Goal: Task Accomplishment & Management: Manage account settings

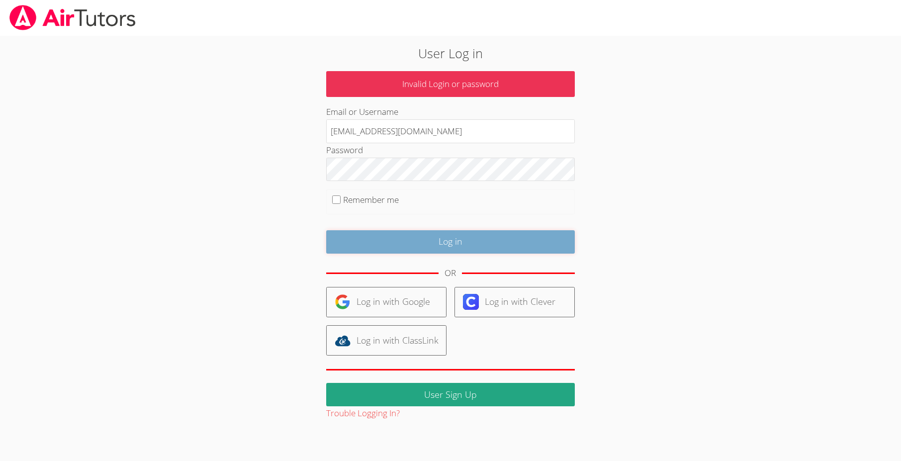
click at [462, 242] on input "Log in" at bounding box center [450, 241] width 249 height 23
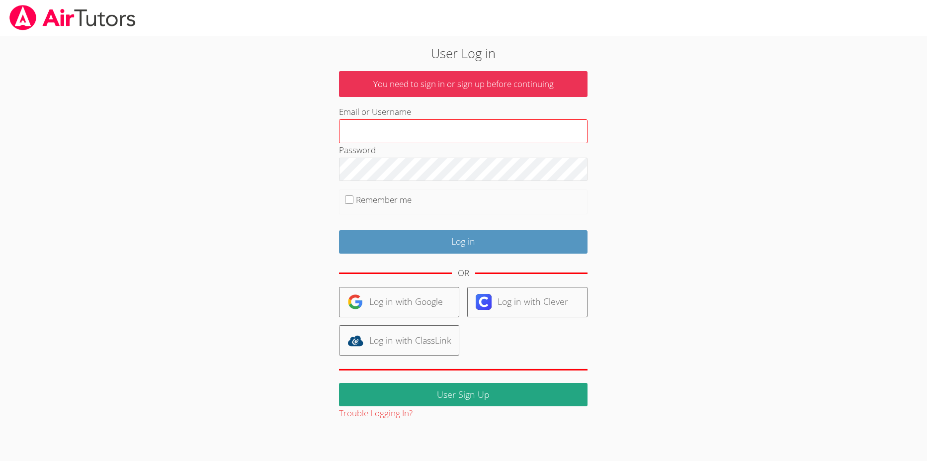
type input "[EMAIL_ADDRESS][DOMAIN_NAME]"
drag, startPoint x: 507, startPoint y: 134, endPoint x: 320, endPoint y: 128, distance: 187.5
click at [320, 128] on div "User Log in You need to sign in or sign up before continuing Email or Username …" at bounding box center [463, 232] width 500 height 377
